Goal: Book appointment/travel/reservation

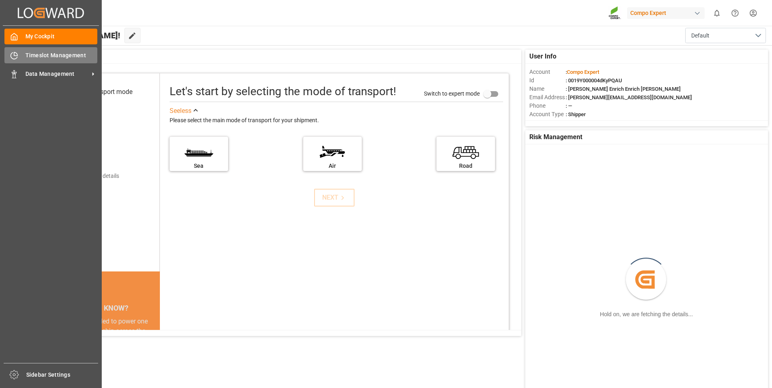
click at [13, 54] on icon at bounding box center [14, 56] width 8 height 8
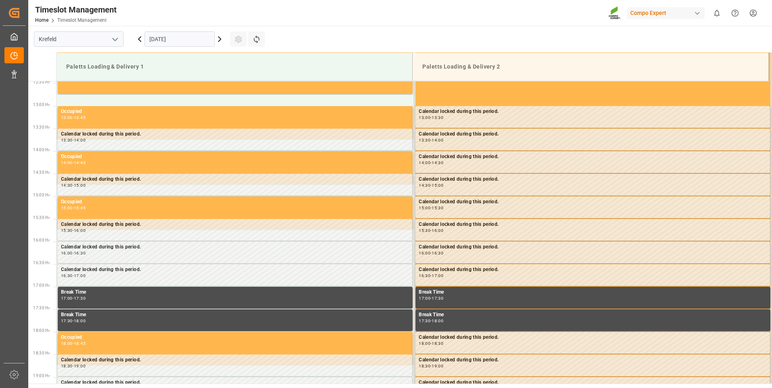
scroll to position [582, 0]
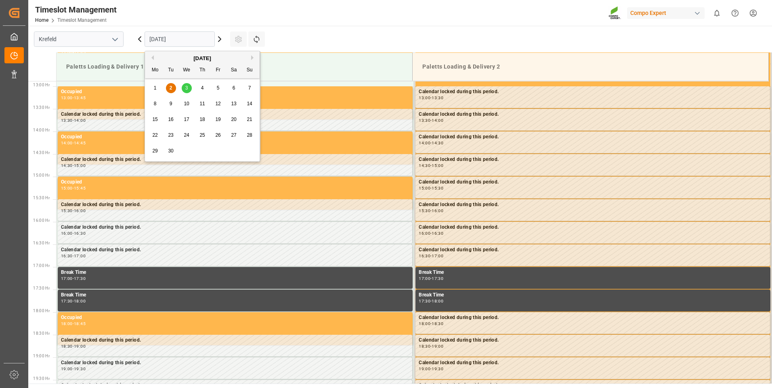
click at [176, 41] on input "[DATE]" at bounding box center [179, 38] width 70 height 15
click at [186, 88] on span "3" at bounding box center [186, 88] width 3 height 6
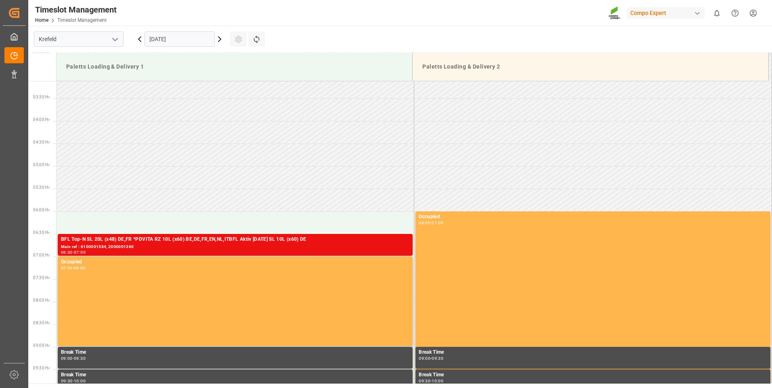
scroll to position [138, 0]
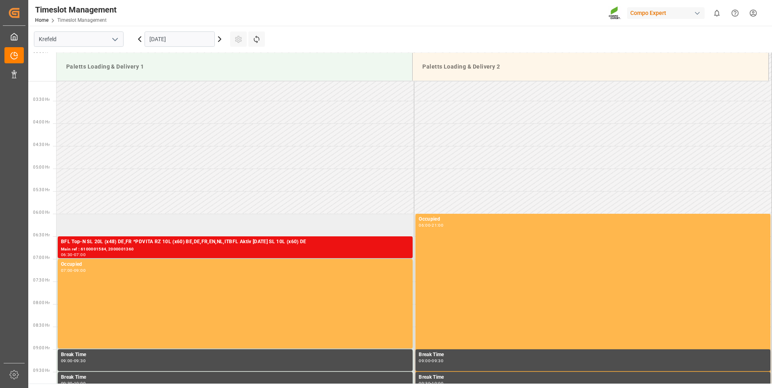
click at [178, 222] on td at bounding box center [235, 225] width 358 height 23
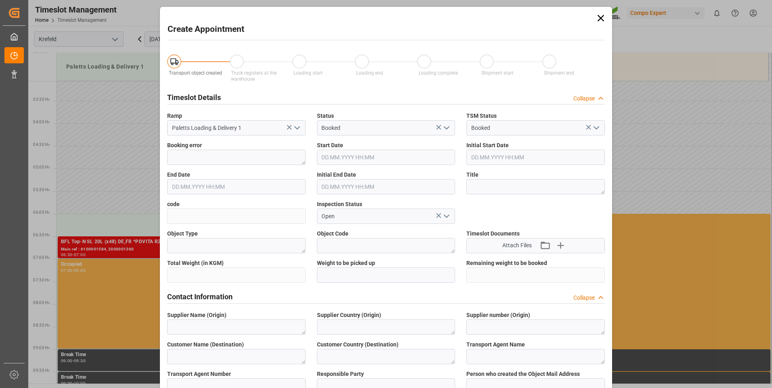
type input "[DATE] 06:00"
type input "[DATE] 06:30"
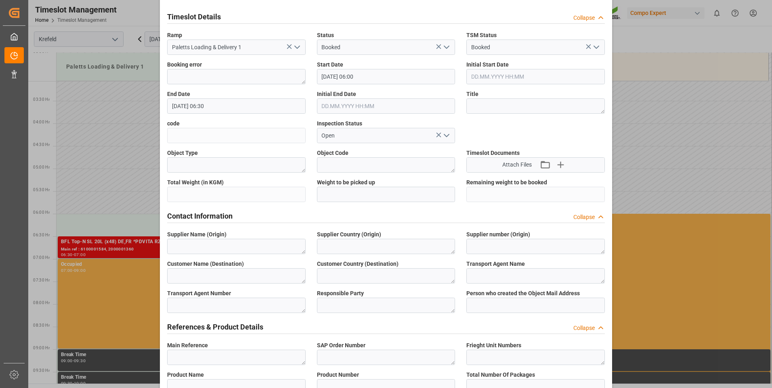
scroll to position [242, 0]
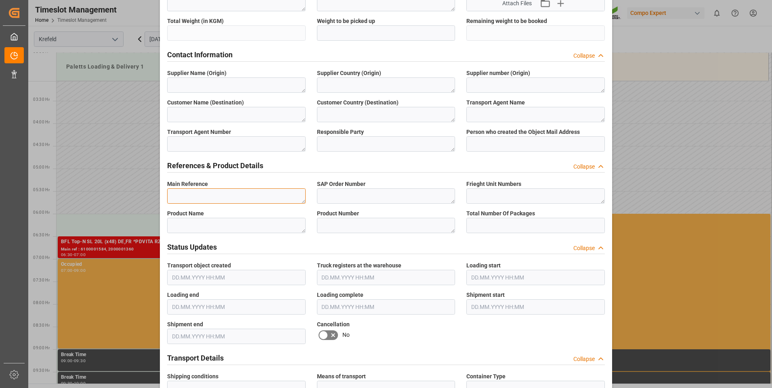
click at [217, 190] on textarea at bounding box center [236, 195] width 138 height 15
drag, startPoint x: 179, startPoint y: 192, endPoint x: 167, endPoint y: 192, distance: 11.3
click at [167, 192] on textarea "6100001635" at bounding box center [236, 195] width 138 height 15
type textarea "6100001635"
click at [368, 198] on textarea at bounding box center [386, 195] width 138 height 15
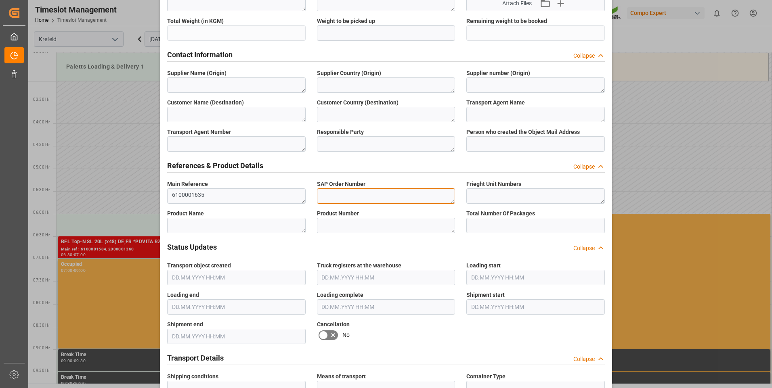
paste textarea "6100001635"
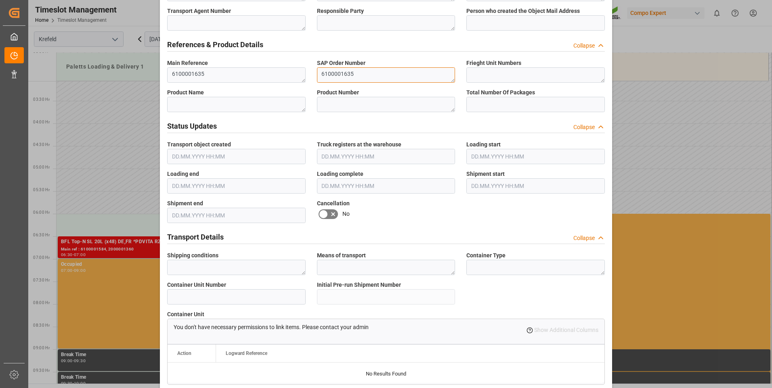
scroll to position [444, 0]
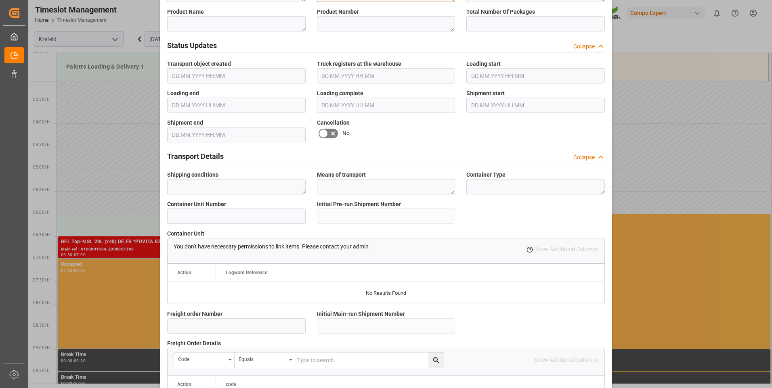
type textarea "6100001635"
click at [271, 179] on textarea at bounding box center [236, 186] width 138 height 15
paste textarea "6100001635"
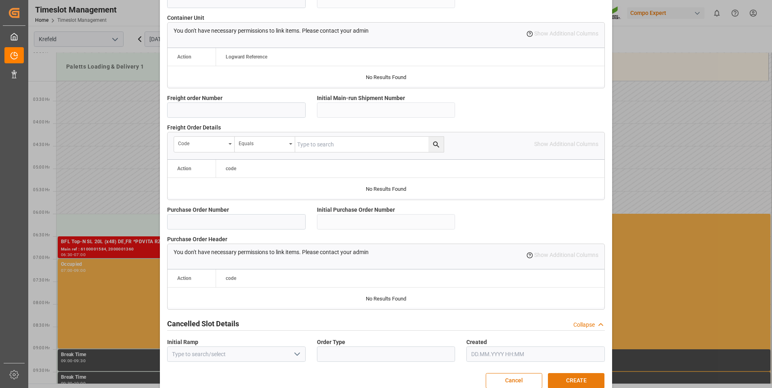
scroll to position [674, 0]
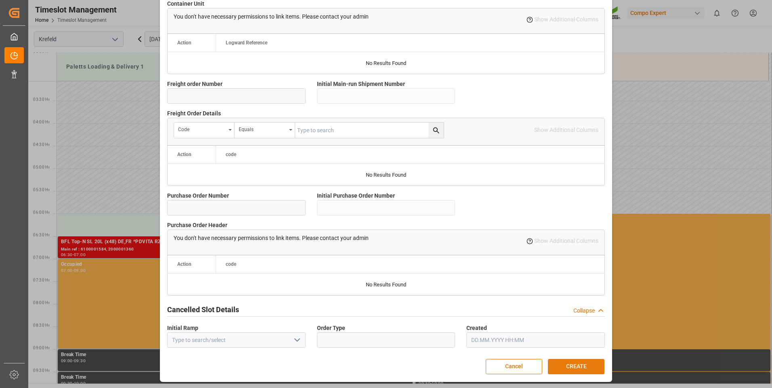
type textarea "6100001635"
click at [582, 368] on button "CREATE" at bounding box center [576, 366] width 56 height 15
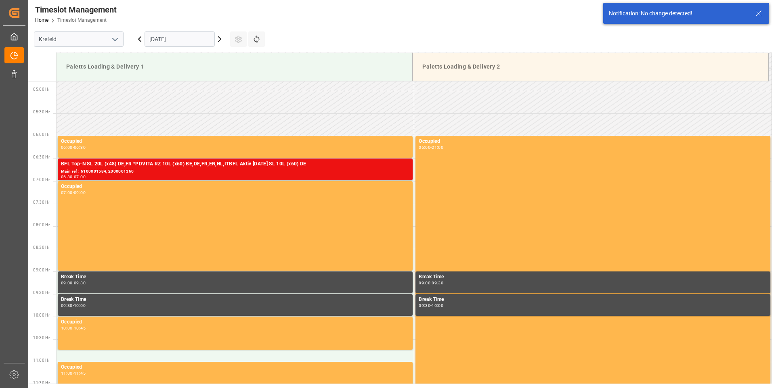
scroll to position [221, 0]
